Goal: Information Seeking & Learning: Learn about a topic

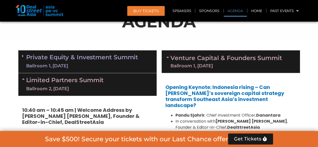
scroll to position [384, 0]
click at [75, 55] on link "Private Equity & Investment Summit Ballroom 1, [DATE]" at bounding box center [82, 61] width 112 height 15
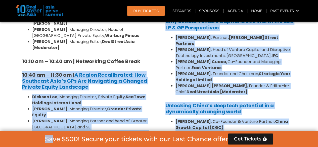
scroll to position [497, 0]
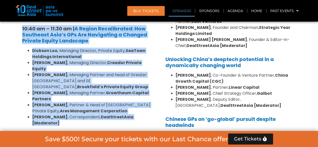
drag, startPoint x: 18, startPoint y: 76, endPoint x: 155, endPoint y: 97, distance: 138.2
copy div "10:40 am – 11:30 am | A Region Recalibrated: How Southeast Asia’s GPs Are Navig…"
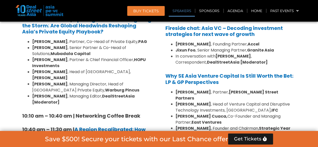
click at [179, 11] on link "Speakers" at bounding box center [182, 11] width 26 height 12
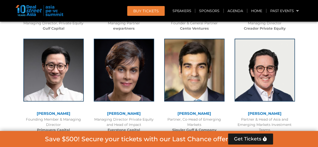
scroll to position [2882, 0]
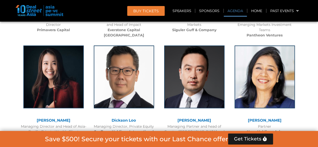
click at [232, 9] on link "Agenda" at bounding box center [235, 11] width 23 height 12
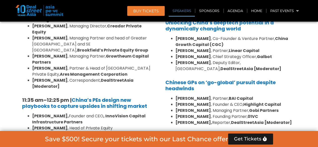
scroll to position [540, 0]
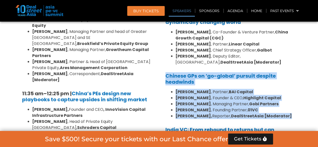
drag, startPoint x: 163, startPoint y: 63, endPoint x: 293, endPoint y: 103, distance: 136.1
click at [293, 103] on div "Opening Keynote: Indonesia rising – Can [PERSON_NAME]’s sovereign capital strat…" at bounding box center [231, 14] width 138 height 397
copy div "Chinese GPs on ‘go-global’ pursuit despite headwinds [PERSON_NAME] , Partner, B…"
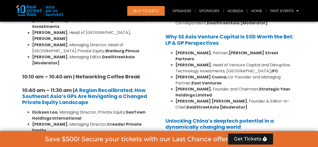
scroll to position [414, 0]
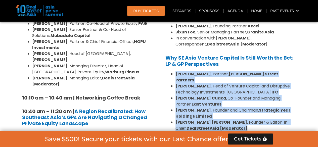
drag, startPoint x: 167, startPoint y: 67, endPoint x: 241, endPoint y: 114, distance: 87.1
click at [241, 114] on ul "[PERSON_NAME] , Partner, [PERSON_NAME] Street Partners [PERSON_NAME] , Head of …" at bounding box center [231, 101] width 131 height 60
copy ul "[PERSON_NAME] , Partner, [PERSON_NAME] Street Partners [PERSON_NAME] , Head of …"
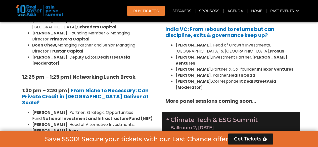
scroll to position [590, 0]
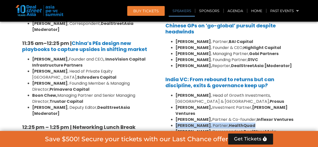
drag, startPoint x: 176, startPoint y: 107, endPoint x: 250, endPoint y: 108, distance: 74.0
click at [250, 123] on li "[PERSON_NAME] , Partner, HealthQuad" at bounding box center [236, 126] width 121 height 6
copy li "[PERSON_NAME] , Partner, HealthQuad"
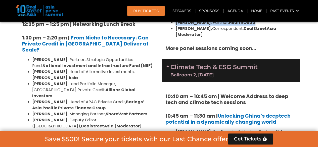
scroll to position [741, 0]
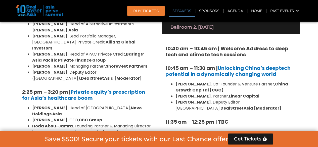
click at [184, 10] on link "Speakers" at bounding box center [182, 11] width 26 height 12
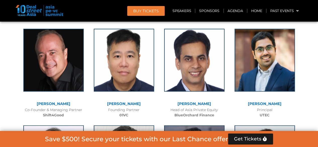
scroll to position [4241, 0]
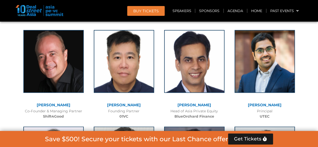
drag, startPoint x: 66, startPoint y: 72, endPoint x: 37, endPoint y: 58, distance: 32.9
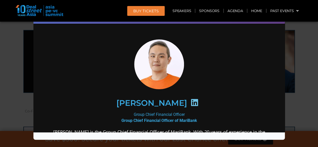
scroll to position [0, 0]
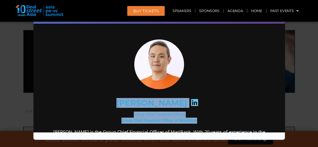
drag, startPoint x: 124, startPoint y: 101, endPoint x: 198, endPoint y: 122, distance: 76.3
click at [198, 122] on div "[PERSON_NAME] Group Chief Financial Officer Group Chief Financial Officer of Ma…" at bounding box center [158, 145] width 217 height 210
copy div "[PERSON_NAME] Group Chief Financial Officer Group Chief Financial Officer of Ma…"
click at [214, 104] on div "[PERSON_NAME]" at bounding box center [159, 103] width 196 height 26
drag, startPoint x: 206, startPoint y: 122, endPoint x: 121, endPoint y: 102, distance: 88.0
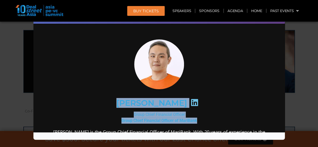
click at [121, 102] on div "[PERSON_NAME] Group Chief Financial Officer Group Chief Financial Officer of Ma…" at bounding box center [158, 145] width 217 height 210
copy div "[PERSON_NAME] Group Chief Financial Officer Group Chief Financial Officer of Ma…"
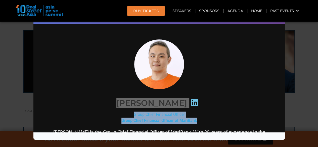
click at [13, 85] on div "Speaker Profile ×" at bounding box center [159, 73] width 318 height 147
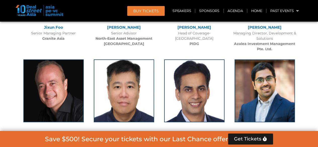
scroll to position [4266, 0]
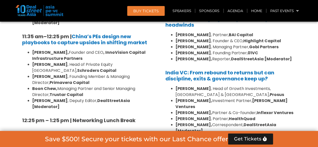
scroll to position [616, 0]
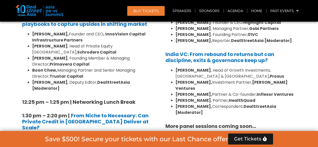
drag, startPoint x: 4, startPoint y: 70, endPoint x: 30, endPoint y: 49, distance: 33.6
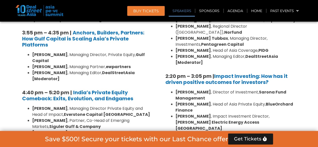
scroll to position [817, 0]
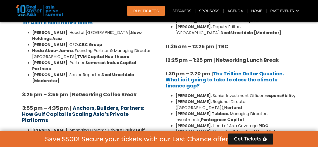
click at [93, 105] on b "Anchors, Builders, Partners: How Gulf Capital is Scaling Asia’s Private Platfor…" at bounding box center [83, 114] width 122 height 19
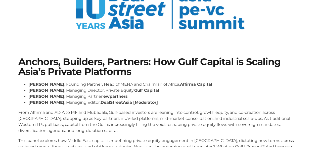
scroll to position [50, 0]
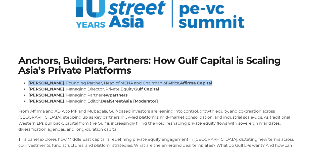
drag, startPoint x: 29, startPoint y: 83, endPoint x: 252, endPoint y: 85, distance: 223.0
click at [252, 85] on li "Taimoor Labib , Founding Partner, Head of MENA and Chairman of Africa, Affirma …" at bounding box center [164, 83] width 272 height 6
copy li "Taimoor Labib , Founding Partner, Head of MENA and Chairman of Africa, Affirma …"
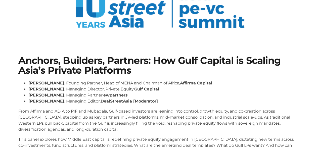
click at [15, 45] on section "Anchors, Builders, Partners: How Gulf Capital is Scaling Asia’s Private Platfor…" at bounding box center [159, 107] width 318 height 133
